Goal: Check status: Check status

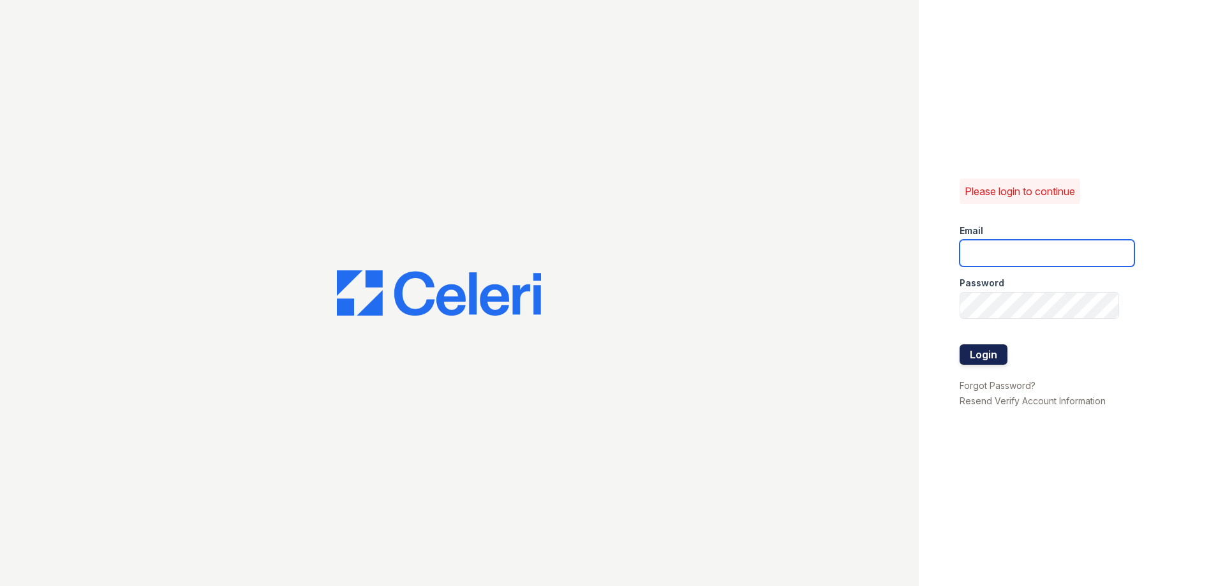
type input "theplace2@cafmanagement.com"
click at [984, 350] on button "Login" at bounding box center [983, 354] width 48 height 20
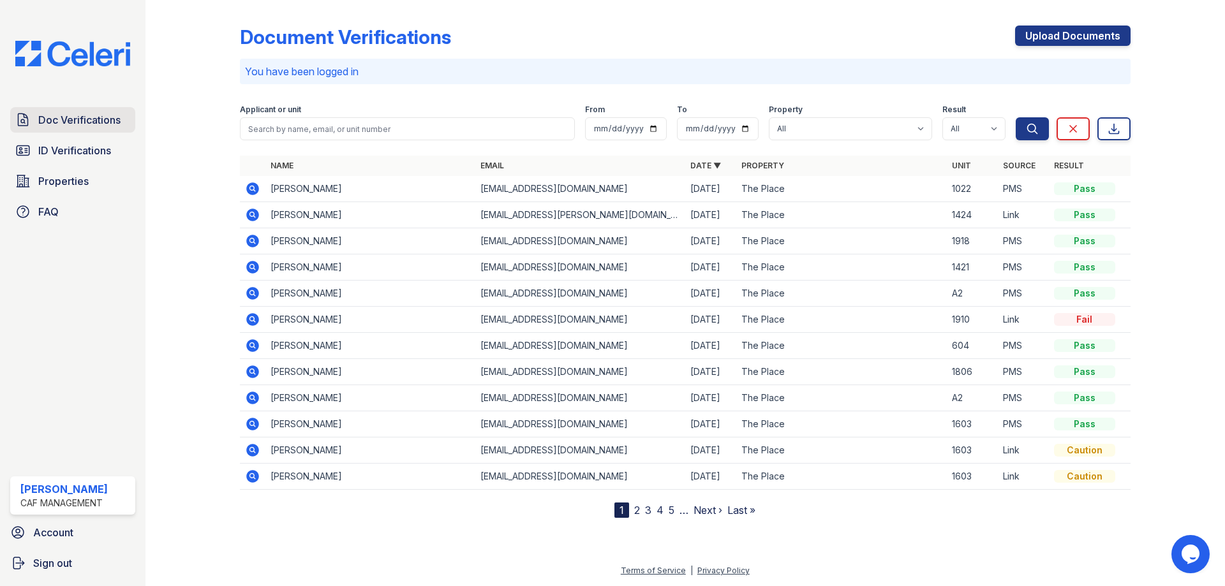
click at [75, 122] on span "Doc Verifications" at bounding box center [79, 119] width 82 height 15
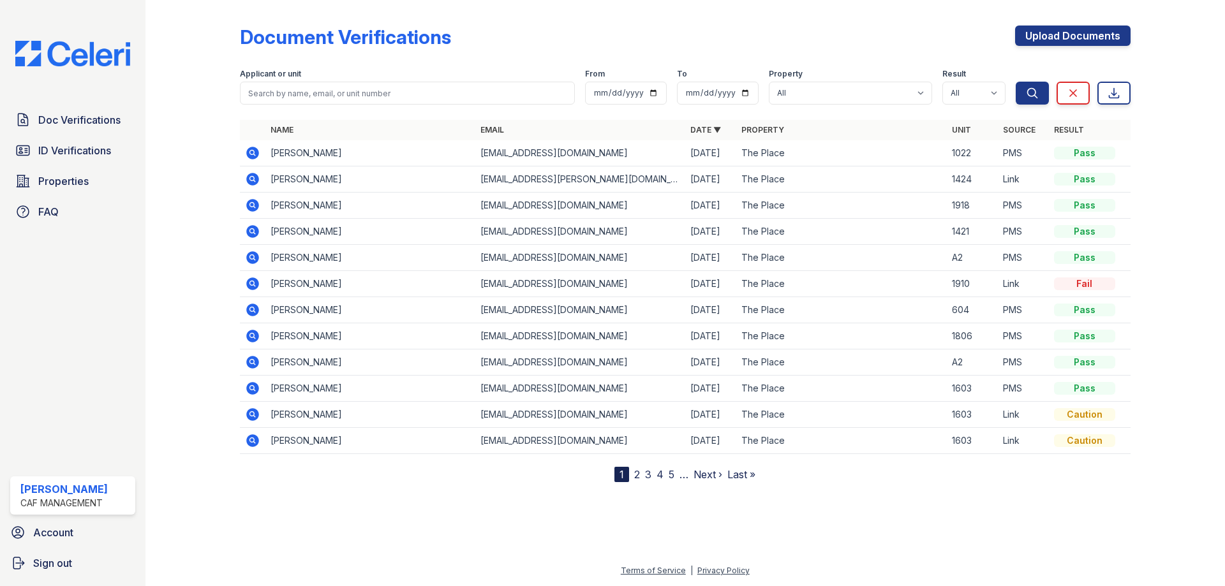
click at [79, 152] on span "ID Verifications" at bounding box center [74, 150] width 73 height 15
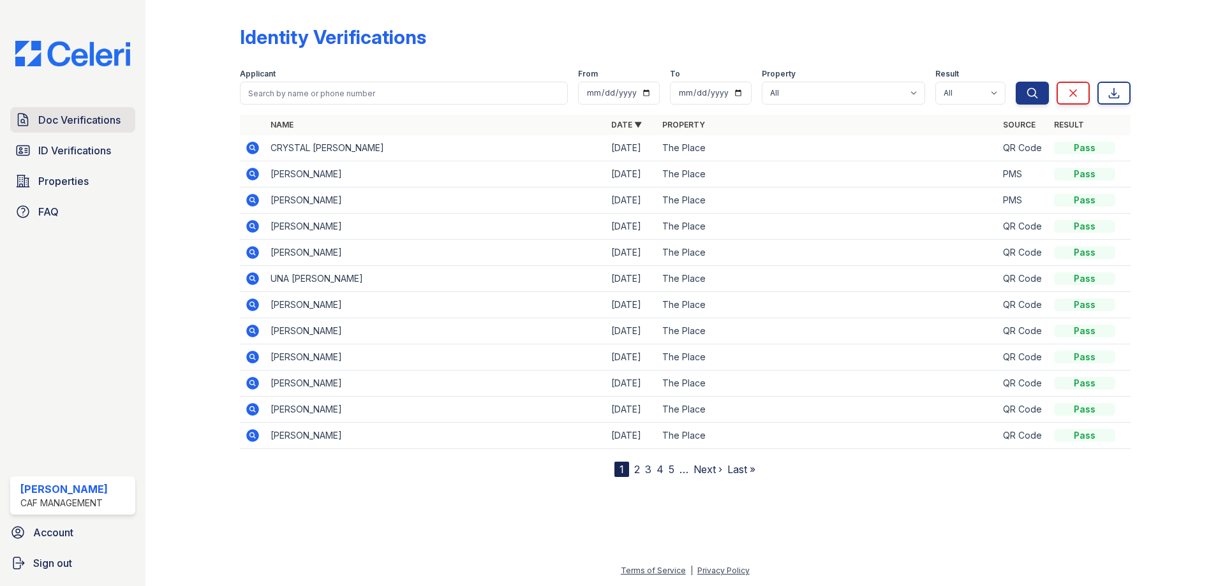
click at [70, 121] on span "Doc Verifications" at bounding box center [79, 119] width 82 height 15
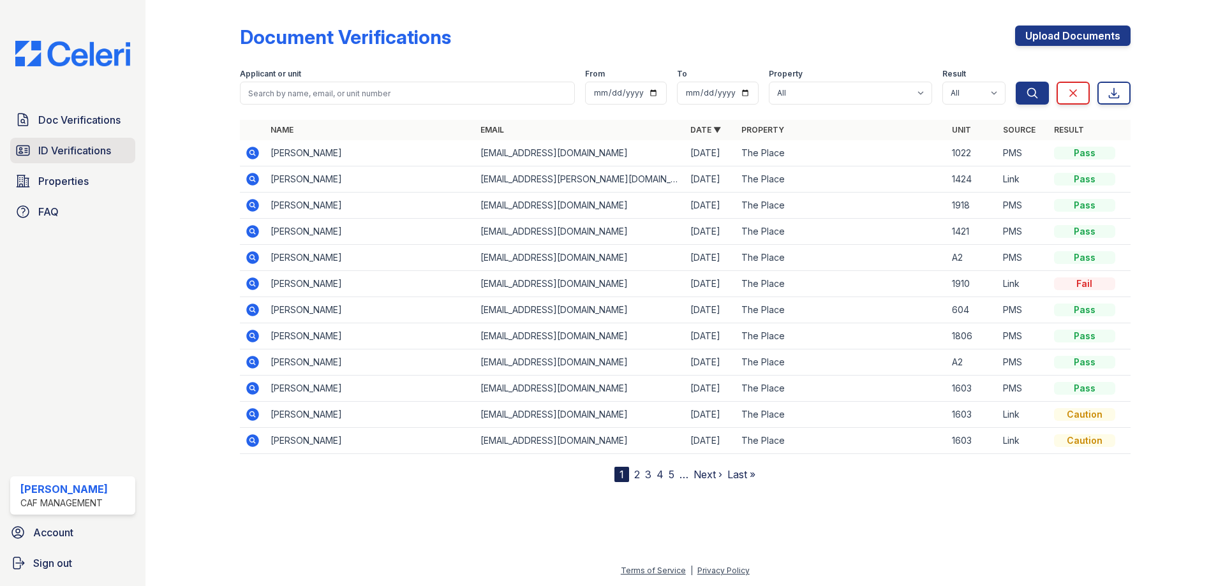
click at [71, 151] on span "ID Verifications" at bounding box center [74, 150] width 73 height 15
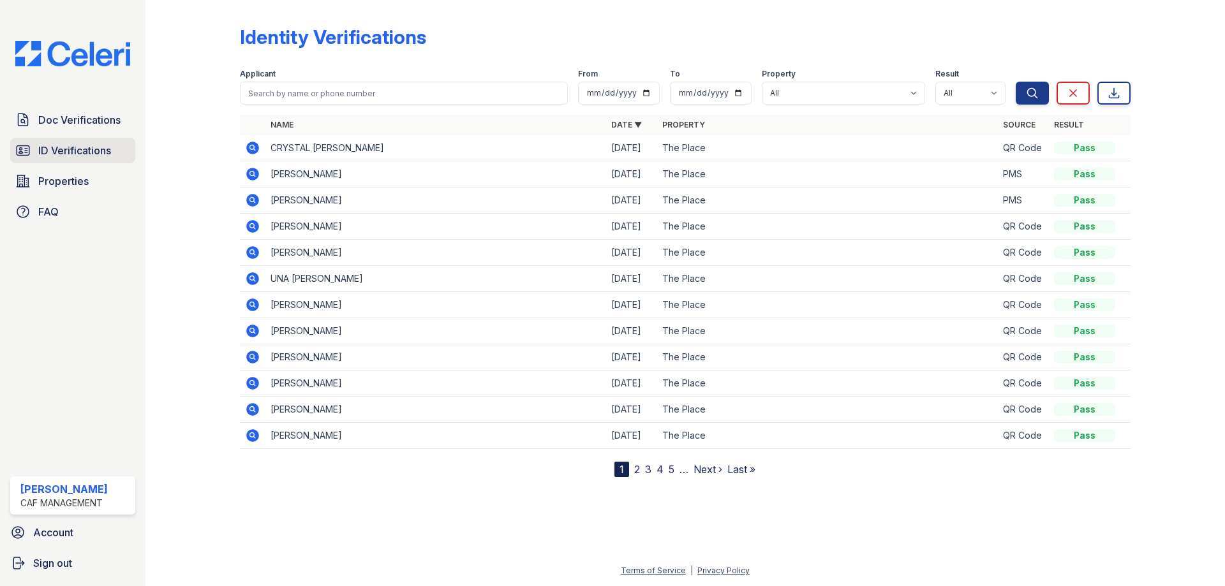
click at [64, 149] on span "ID Verifications" at bounding box center [74, 150] width 73 height 15
click at [68, 114] on span "Doc Verifications" at bounding box center [79, 119] width 82 height 15
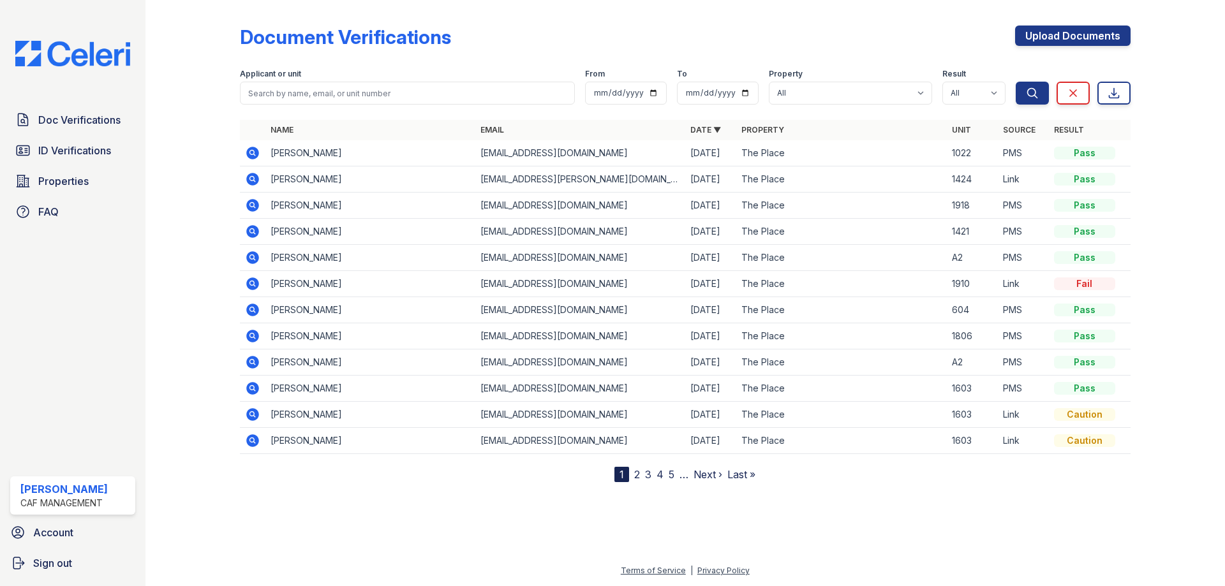
click at [252, 156] on icon at bounding box center [252, 153] width 13 height 13
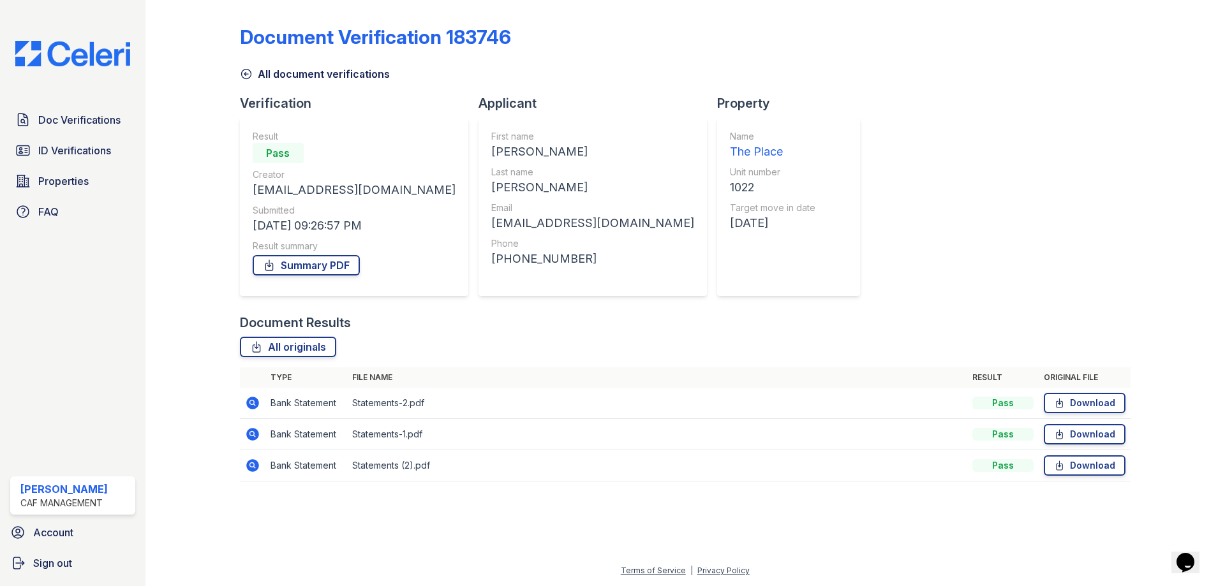
click at [250, 69] on icon at bounding box center [246, 74] width 13 height 13
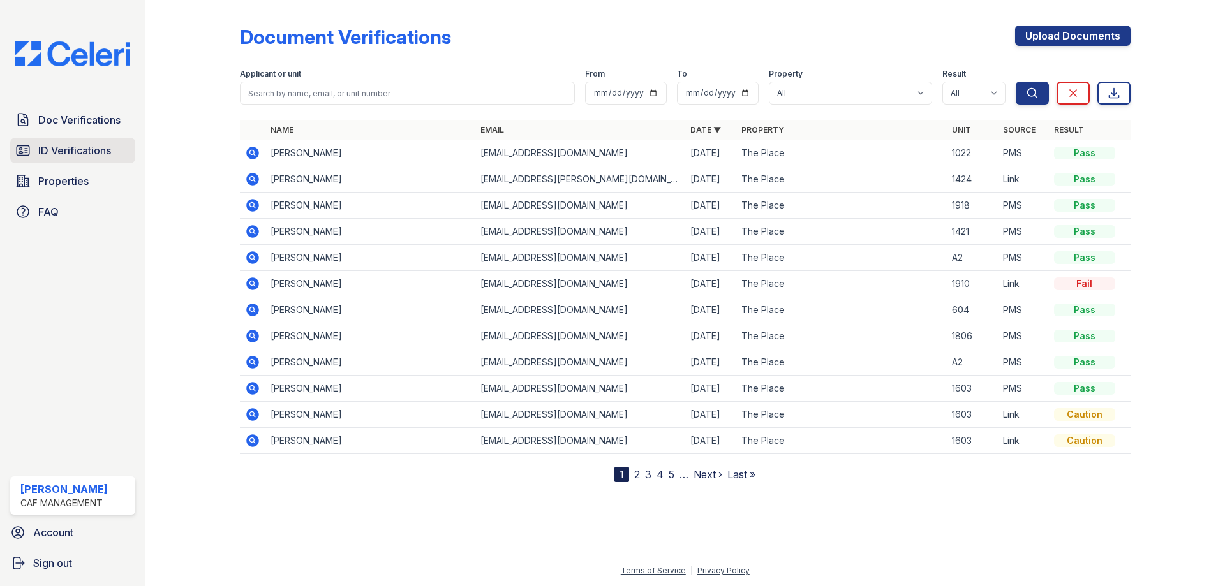
click at [94, 147] on span "ID Verifications" at bounding box center [74, 150] width 73 height 15
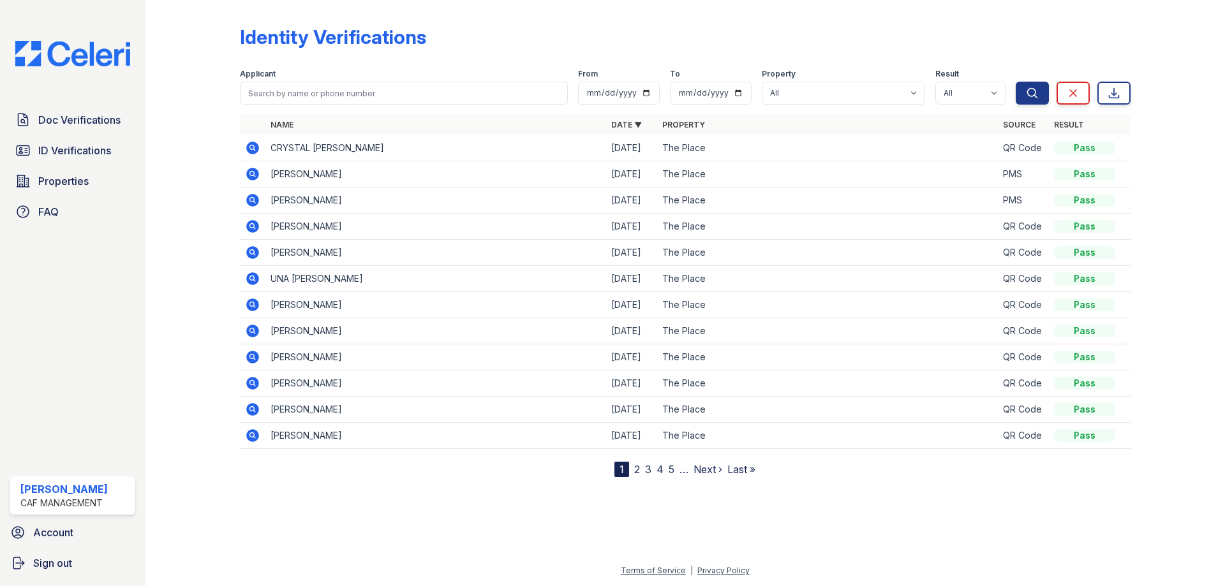
click at [254, 276] on icon at bounding box center [252, 278] width 13 height 13
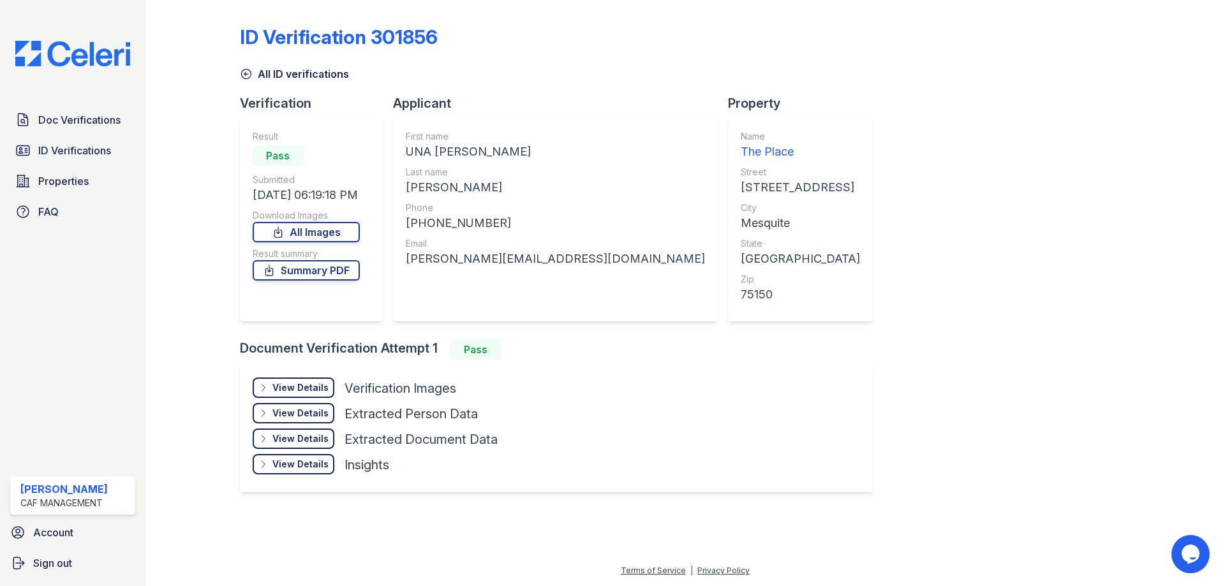
click at [244, 74] on icon at bounding box center [246, 74] width 13 height 13
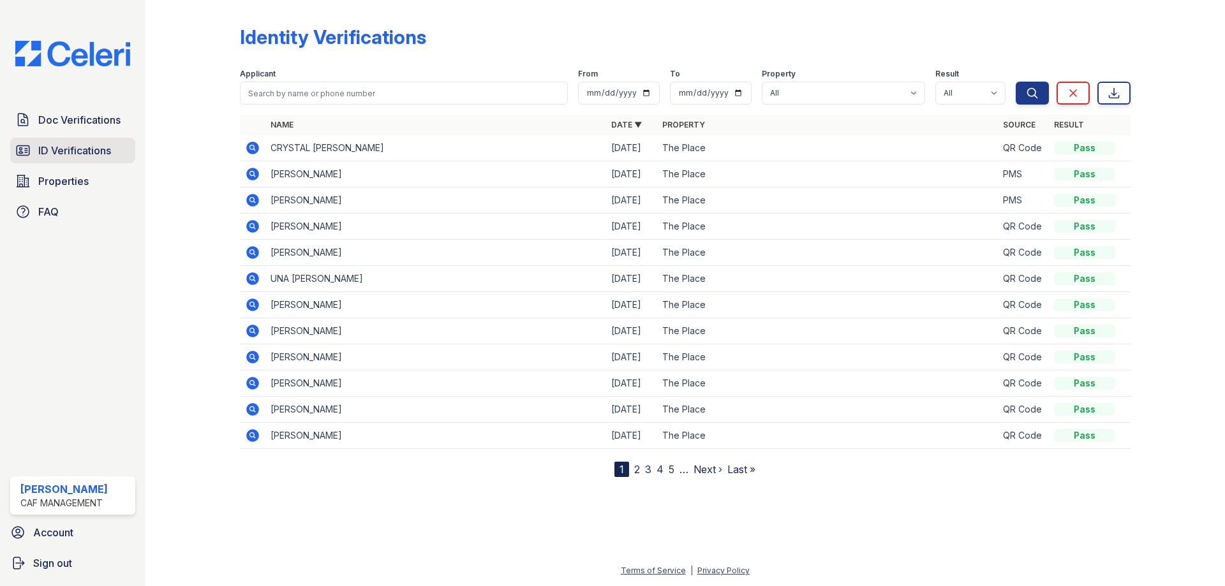
click at [73, 144] on span "ID Verifications" at bounding box center [74, 150] width 73 height 15
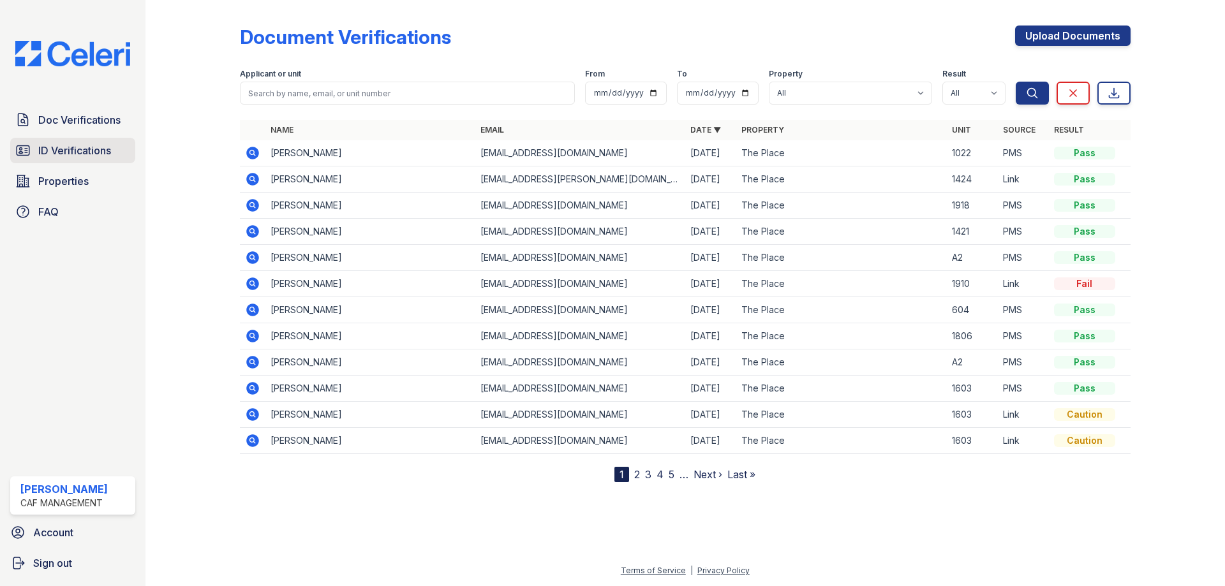
click at [52, 149] on span "ID Verifications" at bounding box center [74, 150] width 73 height 15
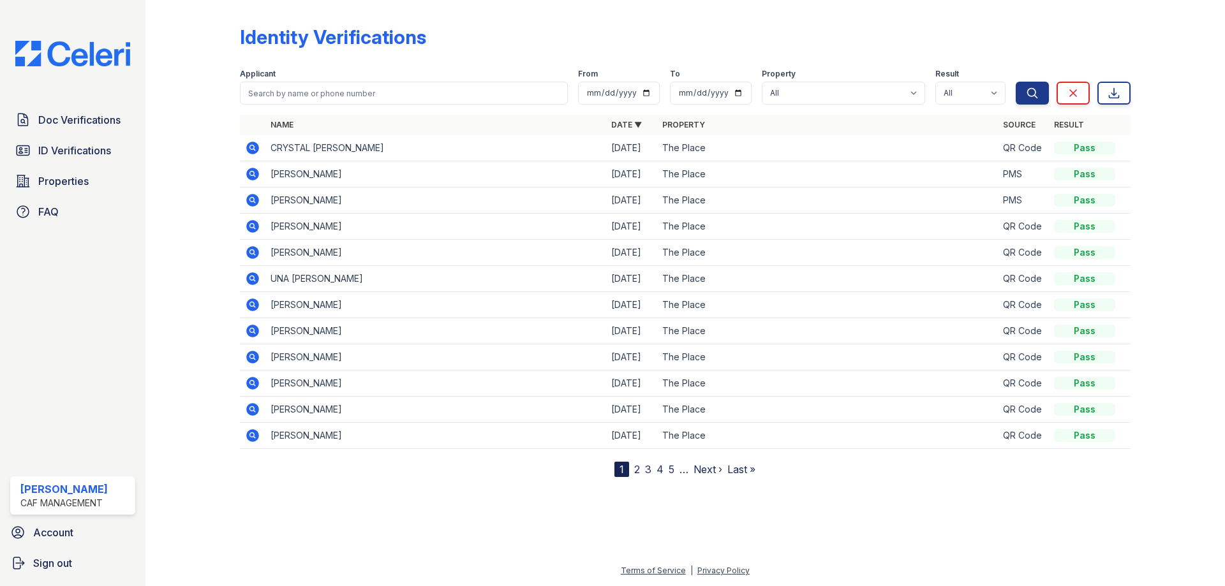
click at [253, 328] on icon at bounding box center [252, 330] width 15 height 15
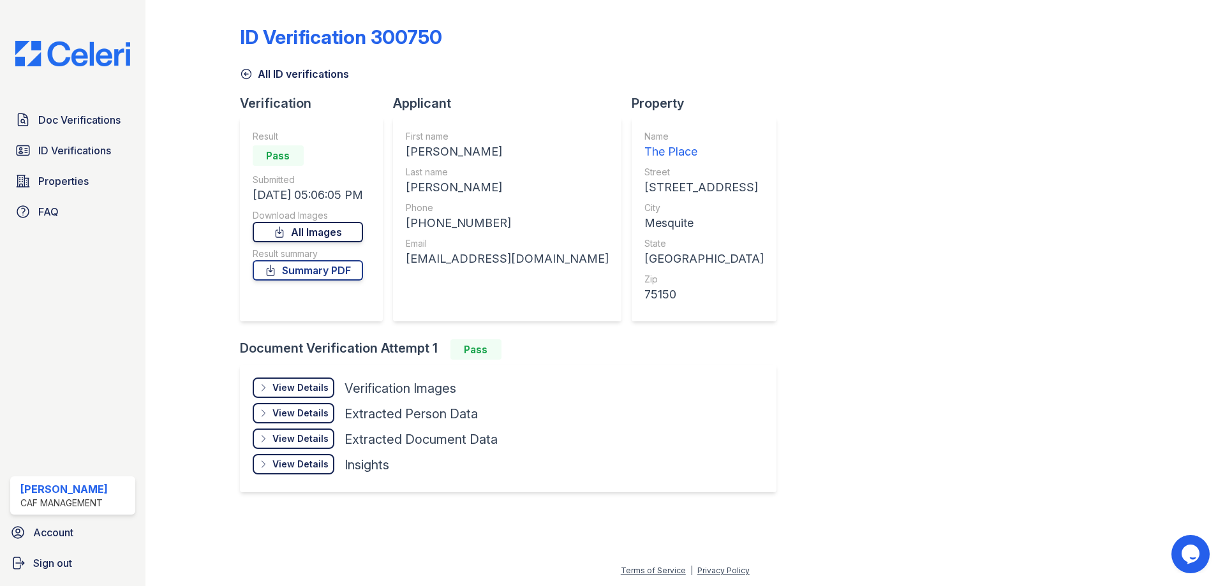
click at [327, 236] on link "All Images" at bounding box center [308, 232] width 110 height 20
click at [302, 269] on link "Summary PDF" at bounding box center [308, 270] width 110 height 20
click at [50, 122] on span "Doc Verifications" at bounding box center [79, 119] width 82 height 15
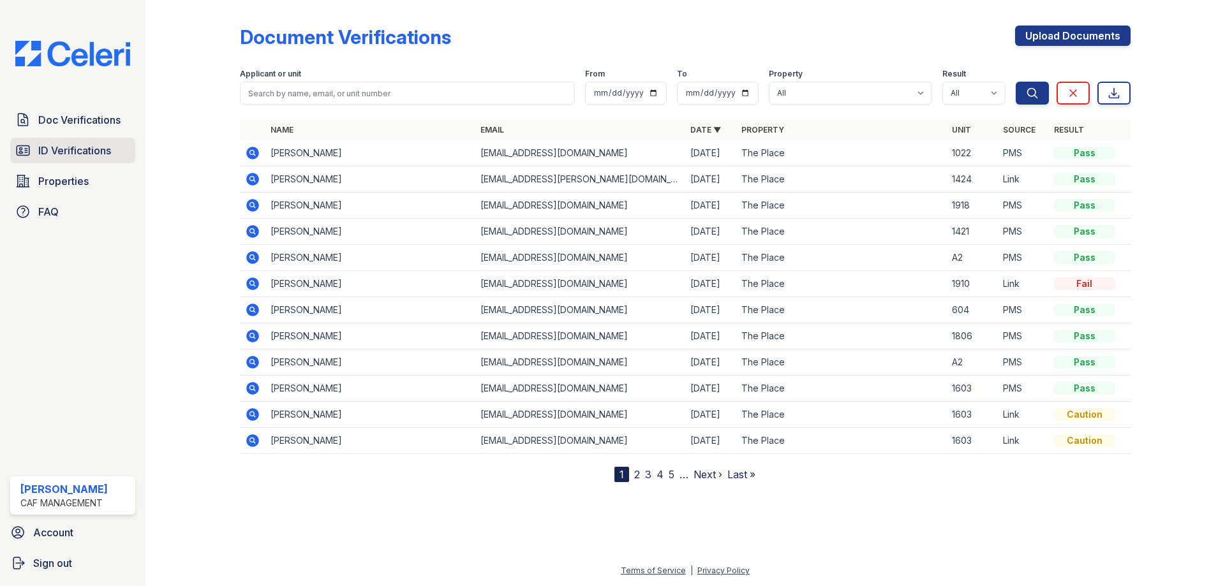
click at [64, 145] on span "ID Verifications" at bounding box center [74, 150] width 73 height 15
